Goal: Browse casually: Explore the website without a specific task or goal

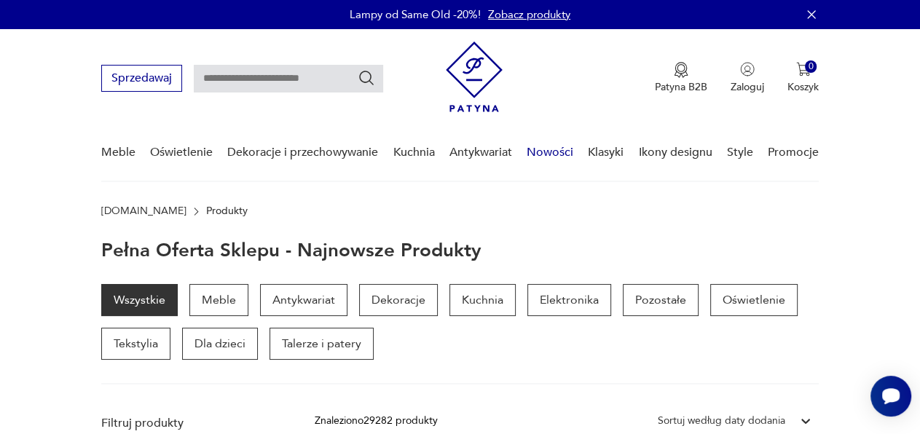
click at [561, 147] on link "Nowości" at bounding box center [549, 153] width 47 height 56
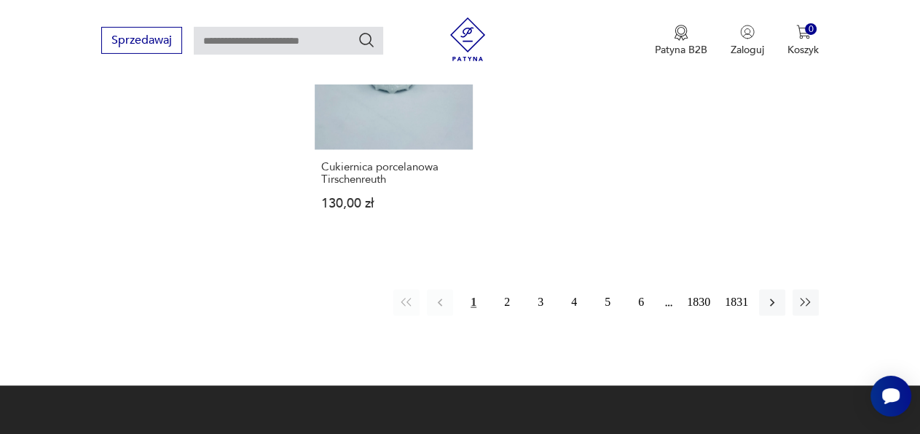
scroll to position [1940, 0]
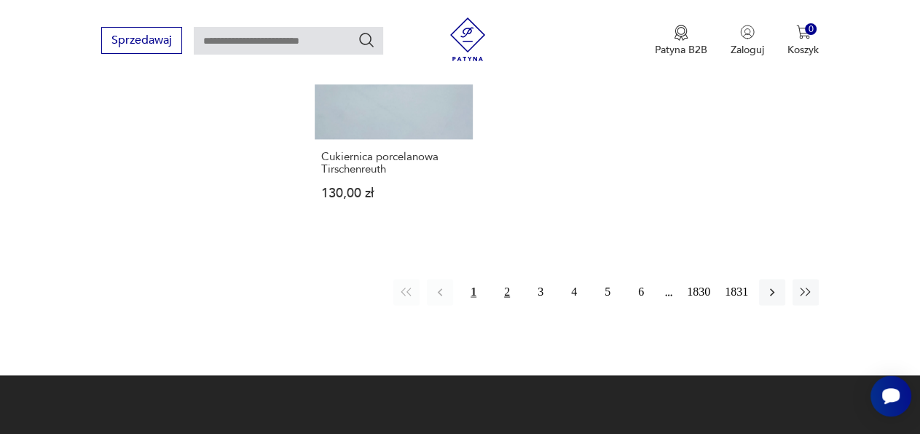
click at [511, 280] on button "2" at bounding box center [507, 292] width 26 height 26
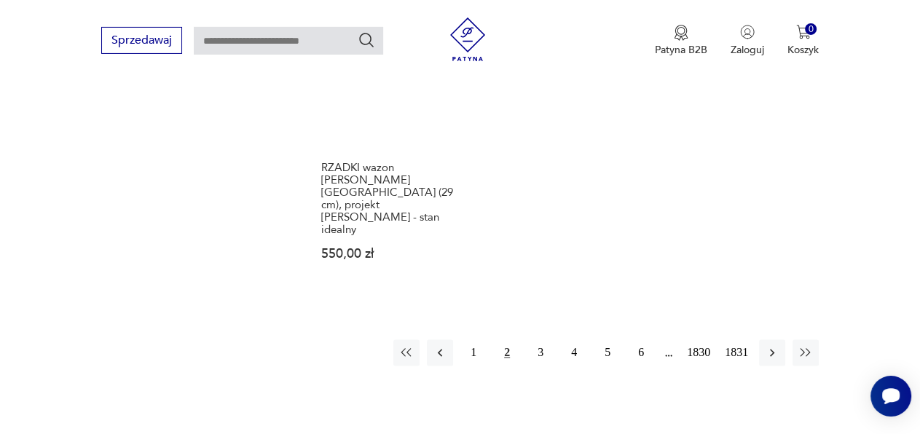
scroll to position [1860, 0]
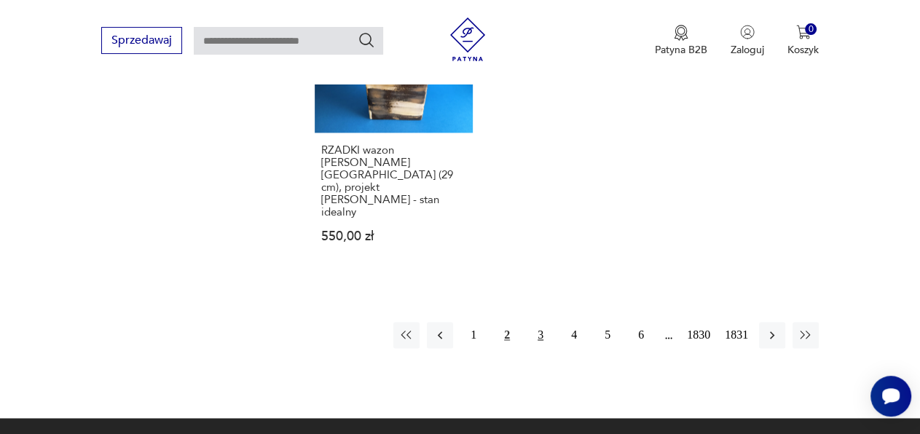
click at [538, 322] on button "3" at bounding box center [540, 335] width 26 height 26
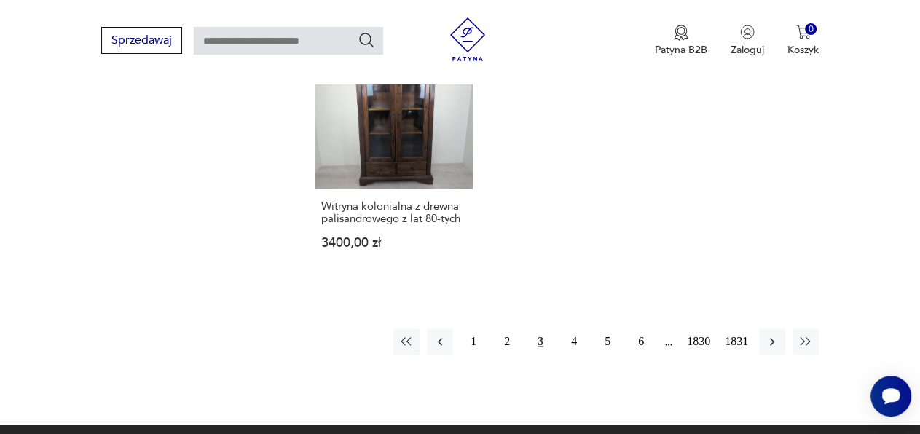
scroll to position [1879, 0]
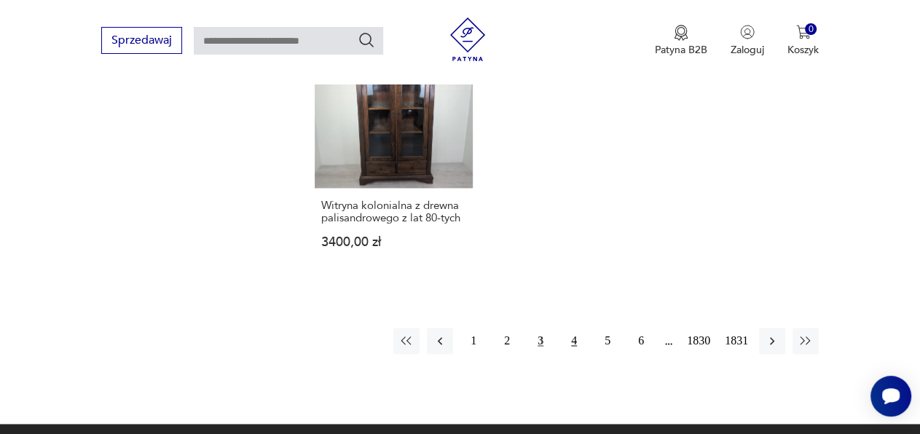
click at [573, 331] on button "4" at bounding box center [574, 341] width 26 height 26
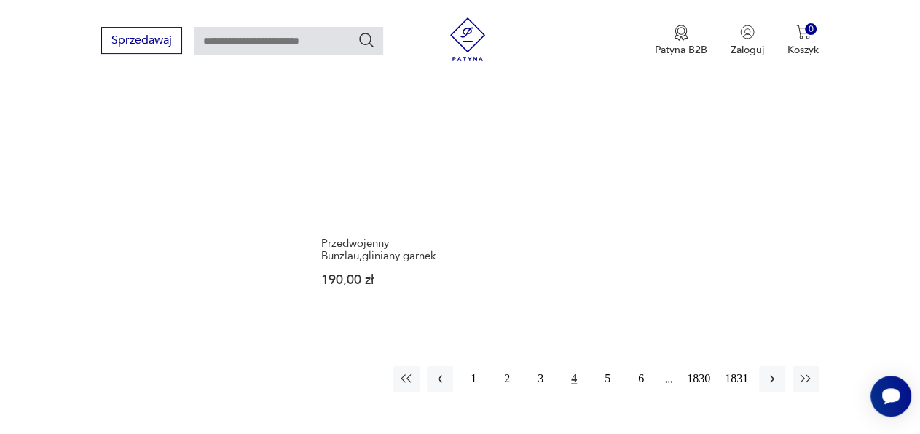
scroll to position [1830, 0]
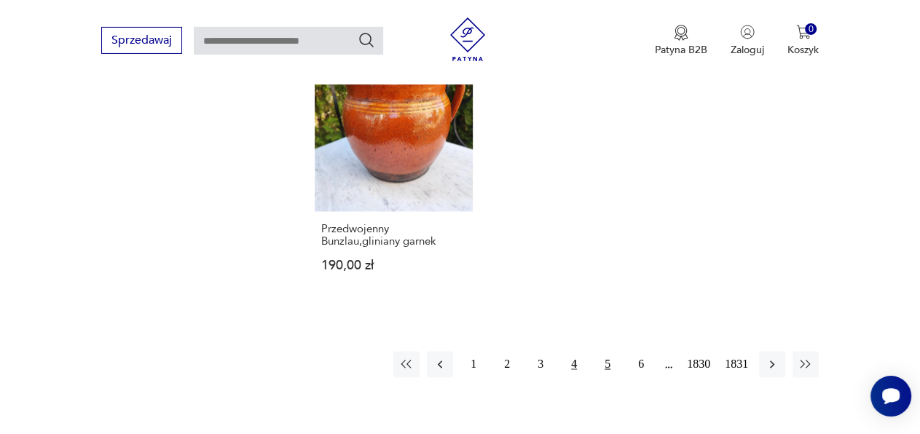
click at [608, 351] on button "5" at bounding box center [607, 364] width 26 height 26
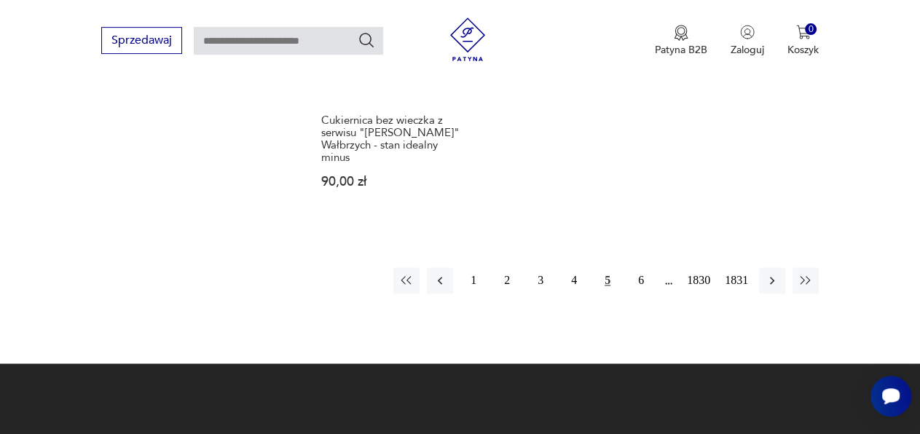
scroll to position [1918, 0]
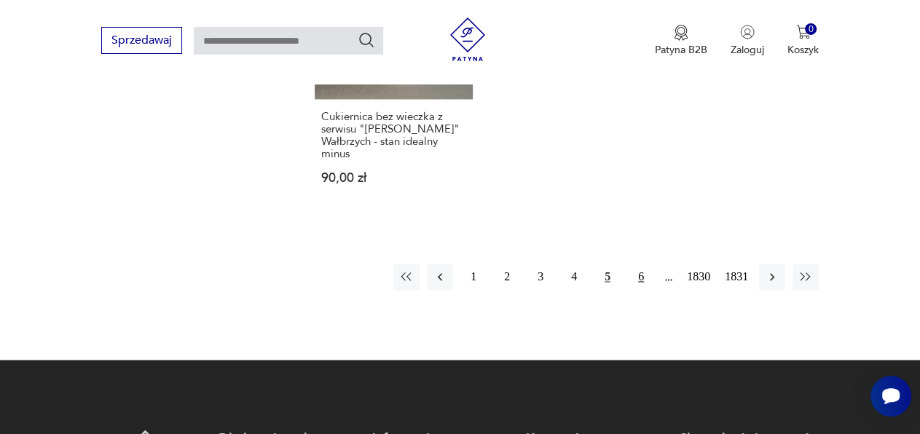
click at [638, 282] on button "6" at bounding box center [641, 277] width 26 height 26
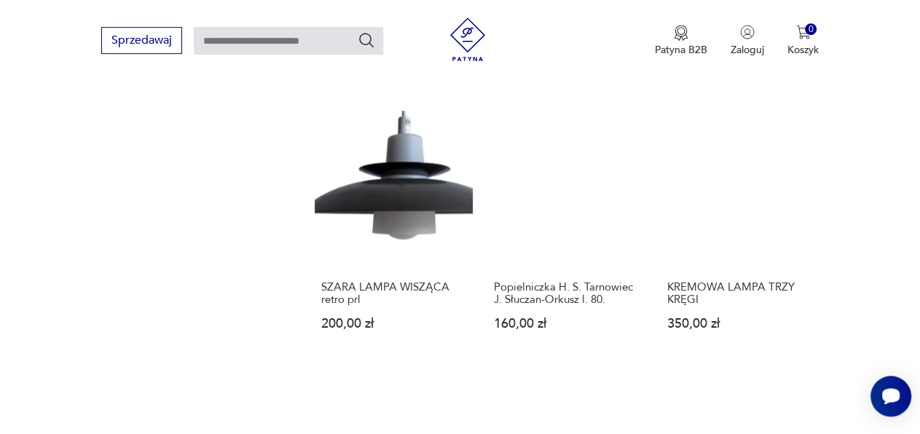
scroll to position [1229, 0]
